Goal: Task Accomplishment & Management: Manage account settings

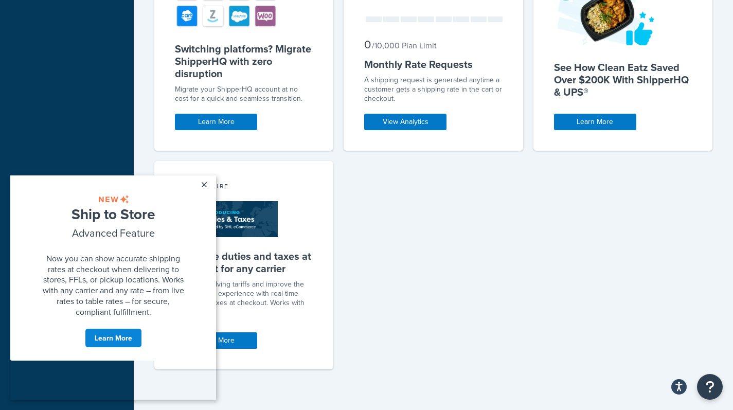
scroll to position [596, 0]
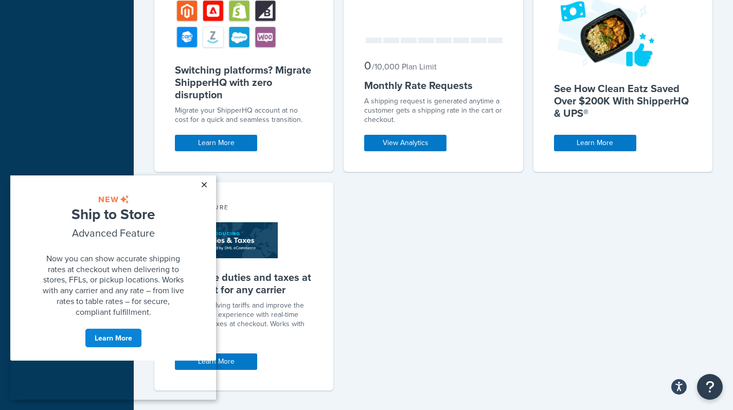
click at [202, 184] on link "×" at bounding box center [204, 184] width 18 height 19
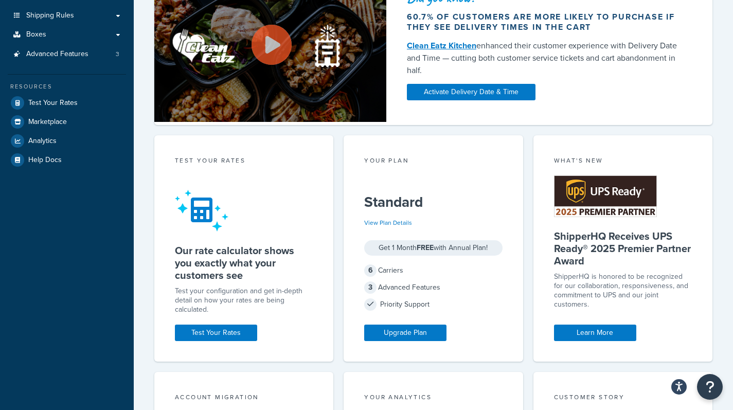
scroll to position [0, 0]
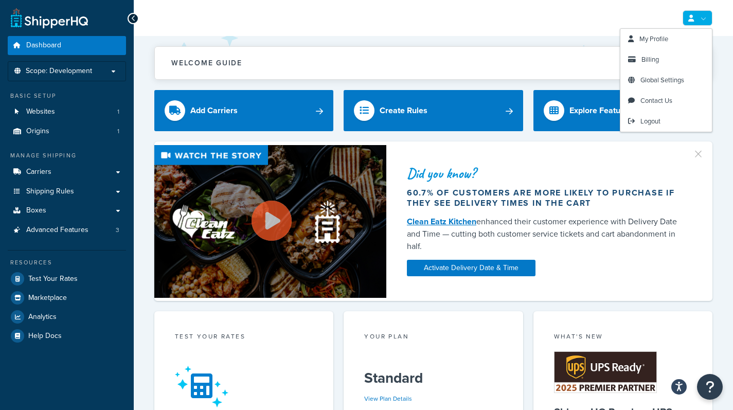
click at [704, 19] on link at bounding box center [697, 17] width 30 height 15
click at [650, 59] on span "Billing" at bounding box center [649, 60] width 17 height 10
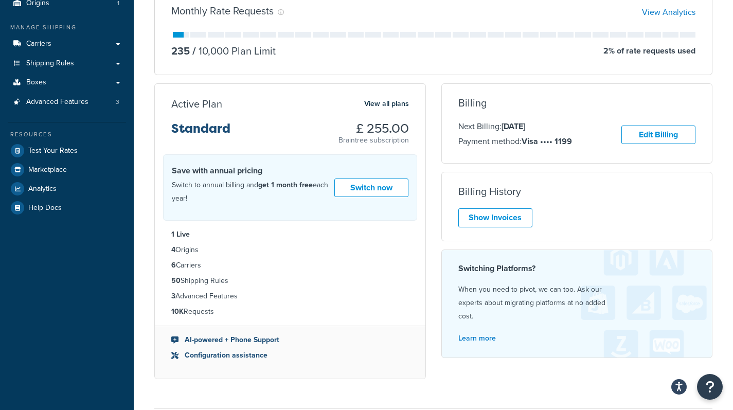
scroll to position [131, 0]
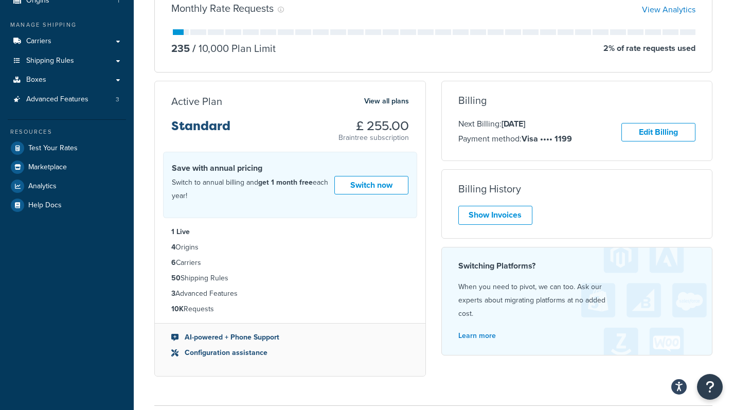
click at [497, 202] on div "Billing History Show Invoices" at bounding box center [577, 204] width 271 height 42
click at [497, 207] on link "Show Invoices" at bounding box center [495, 215] width 74 height 19
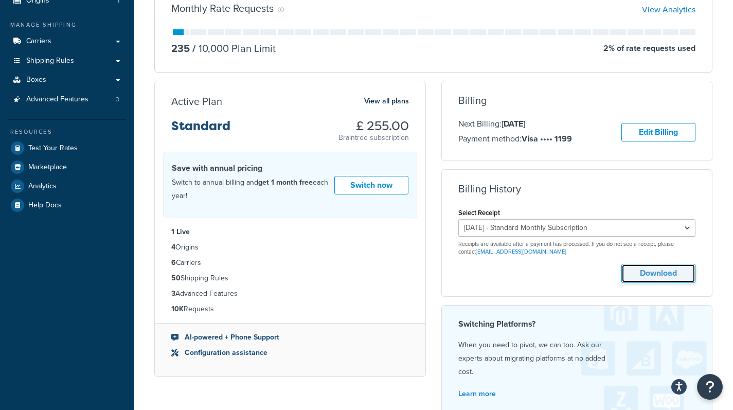
click at [652, 269] on button "Download" at bounding box center [658, 273] width 74 height 19
